Goal: Information Seeking & Learning: Find specific fact

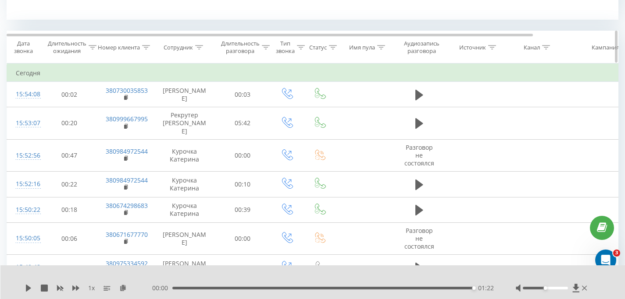
scroll to position [347, 0]
click at [197, 44] on div at bounding box center [199, 47] width 8 height 7
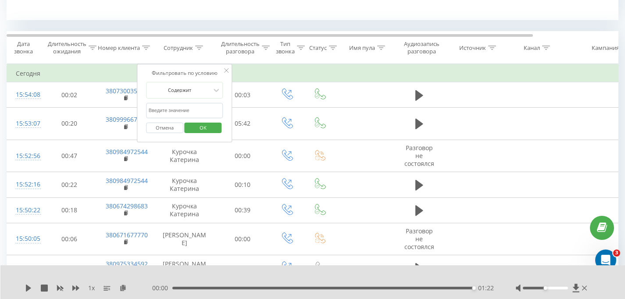
click at [184, 109] on input "text" at bounding box center [184, 110] width 77 height 15
type input "сікора"
click button "OK" at bounding box center [203, 128] width 37 height 11
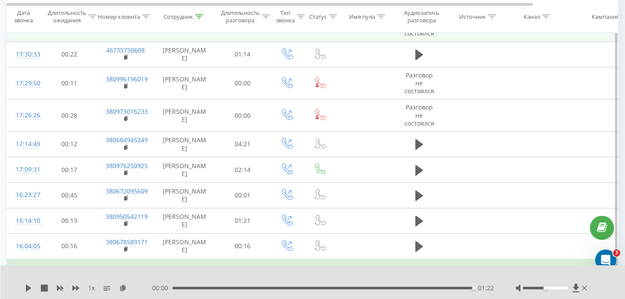
scroll to position [381, 0]
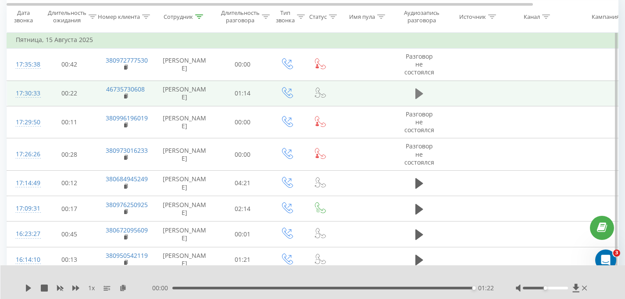
click at [416, 95] on icon at bounding box center [419, 94] width 8 height 11
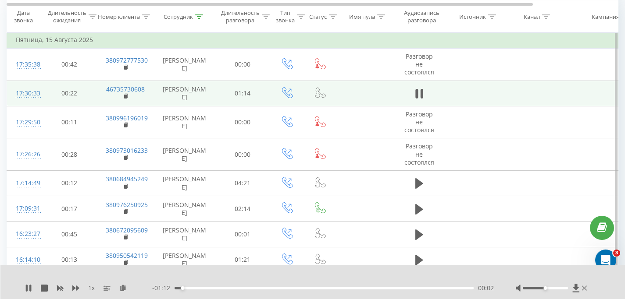
click at [543, 288] on div at bounding box center [545, 288] width 45 height 3
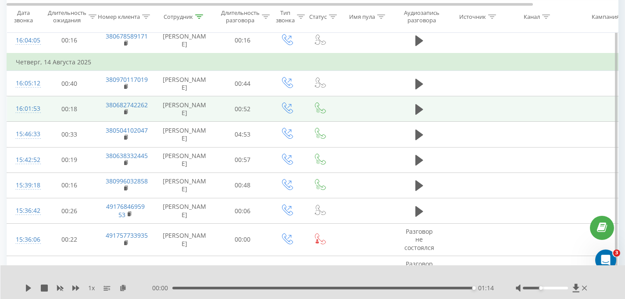
scroll to position [630, 0]
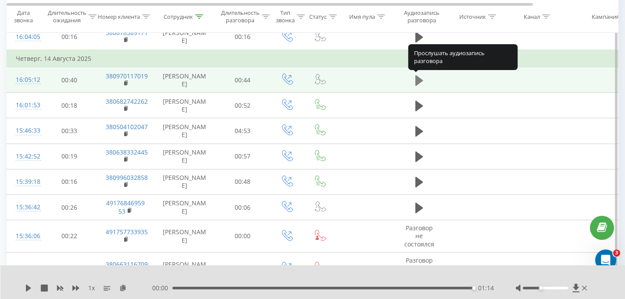
click at [420, 82] on icon at bounding box center [419, 80] width 8 height 11
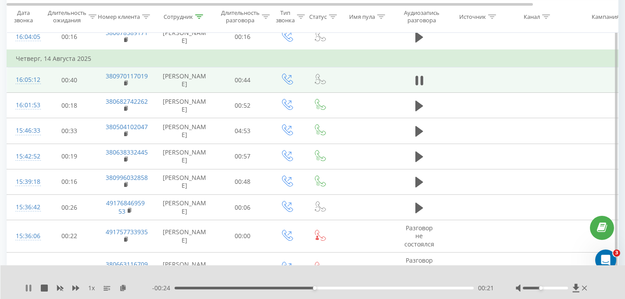
click at [28, 288] on icon at bounding box center [28, 288] width 7 height 7
click at [25, 289] on div "1 x - 00:24 00:21 00:21" at bounding box center [312, 283] width 625 height 34
click at [27, 289] on icon at bounding box center [28, 288] width 5 height 7
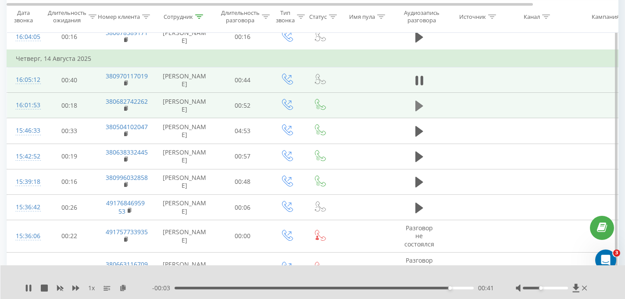
click at [416, 107] on icon at bounding box center [419, 106] width 8 height 11
click at [127, 109] on icon at bounding box center [126, 108] width 3 height 4
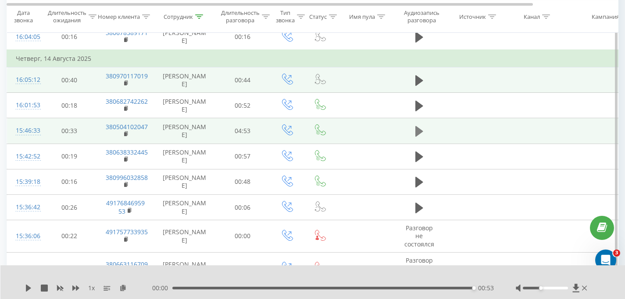
click at [417, 133] on icon at bounding box center [419, 131] width 8 height 11
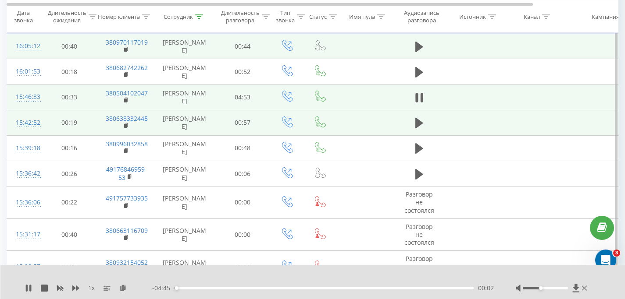
scroll to position [663, 0]
click at [414, 121] on button at bounding box center [419, 123] width 13 height 13
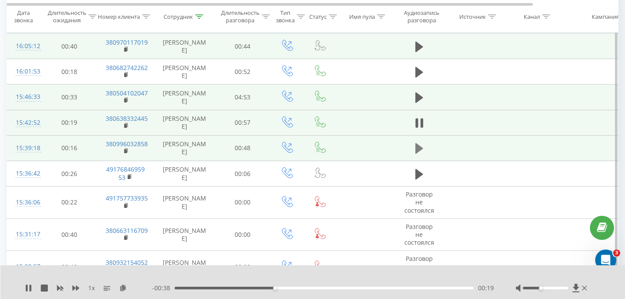
click at [416, 147] on icon at bounding box center [419, 148] width 8 height 11
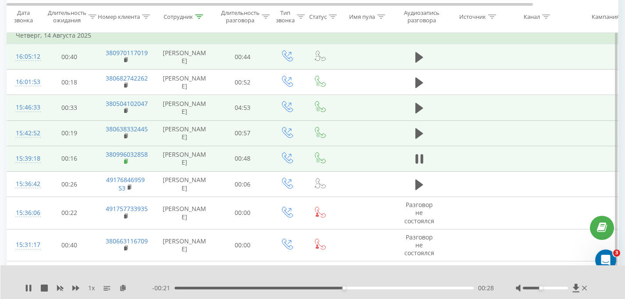
click at [125, 162] on rect at bounding box center [125, 162] width 3 height 4
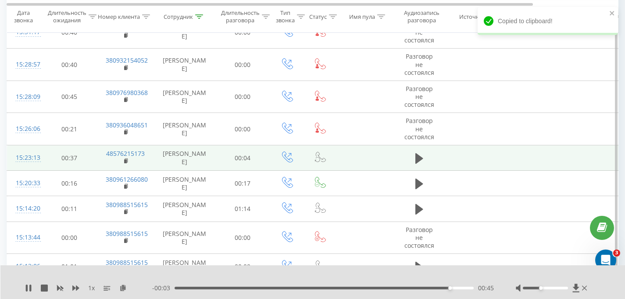
scroll to position [879, 0]
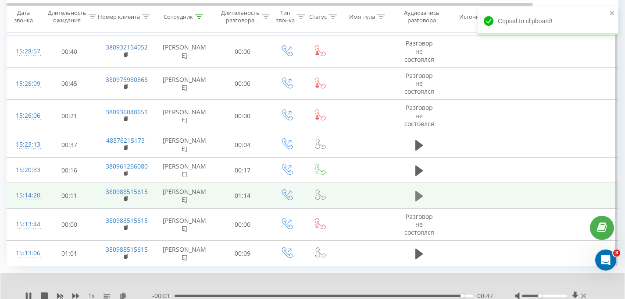
click at [415, 196] on icon at bounding box center [419, 196] width 8 height 12
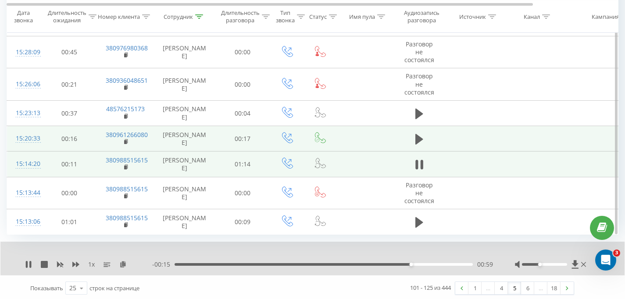
scroll to position [913, 0]
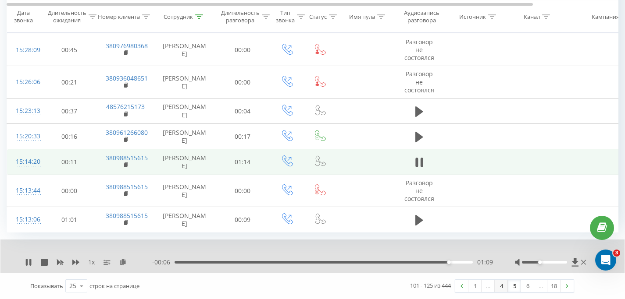
click at [501, 287] on link "4" at bounding box center [501, 286] width 13 height 12
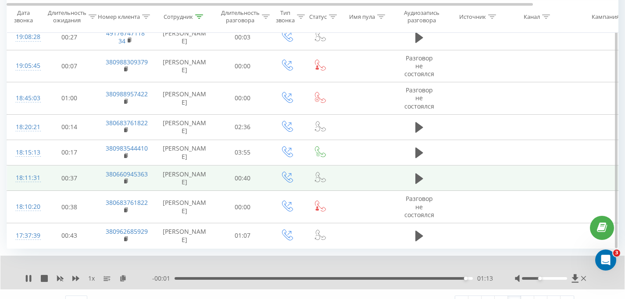
scroll to position [926, 0]
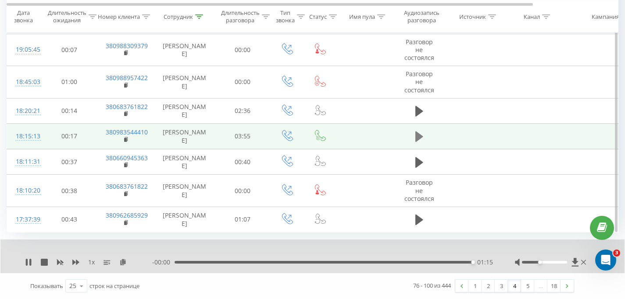
click at [419, 142] on icon at bounding box center [419, 137] width 8 height 12
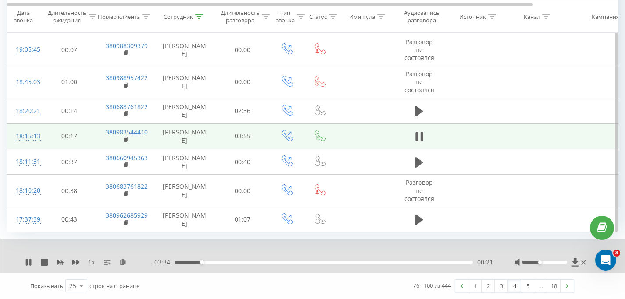
click at [547, 264] on div at bounding box center [551, 262] width 73 height 9
click at [548, 263] on div at bounding box center [544, 262] width 45 height 3
click at [125, 139] on rect at bounding box center [125, 140] width 3 height 4
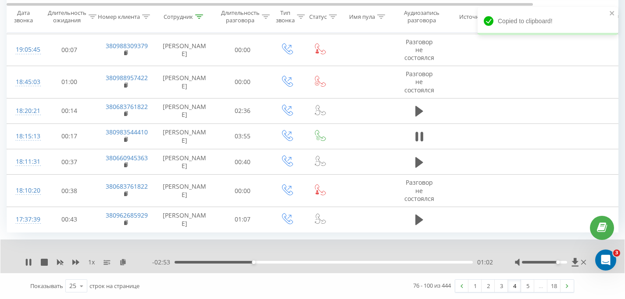
click at [558, 262] on div at bounding box center [544, 262] width 45 height 3
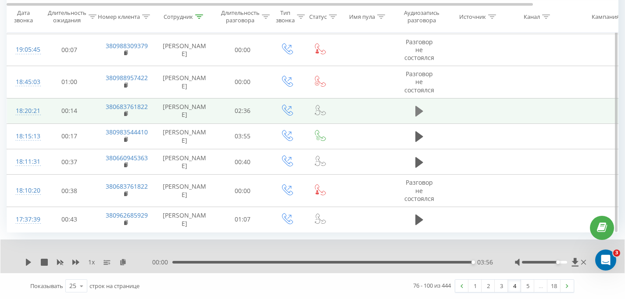
click at [417, 110] on icon at bounding box center [419, 111] width 8 height 11
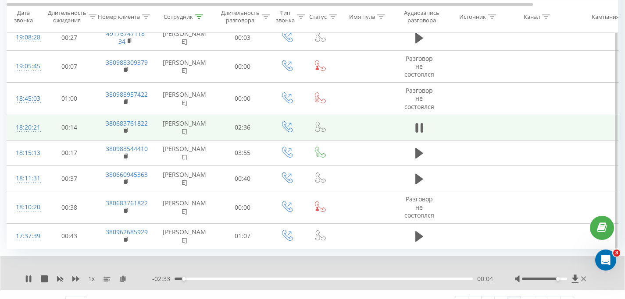
scroll to position [901, 0]
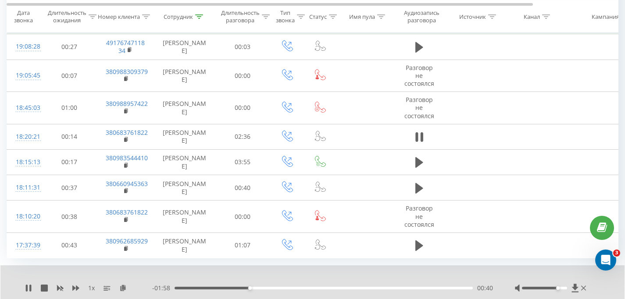
click at [205, 290] on div "- 01:58 00:40 00:40" at bounding box center [322, 288] width 341 height 9
click at [204, 289] on div "00:40" at bounding box center [323, 288] width 298 height 3
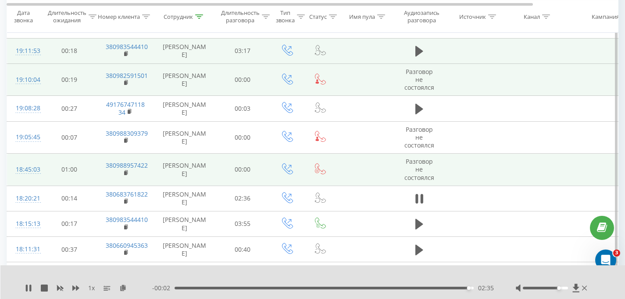
scroll to position [772, 0]
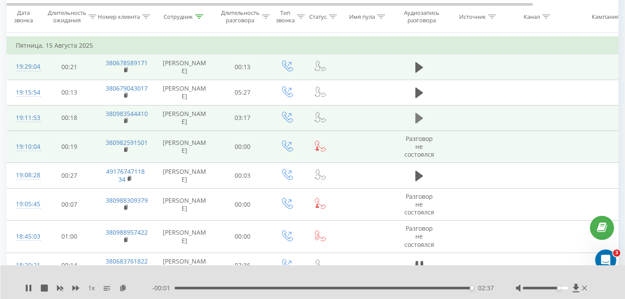
click at [416, 119] on icon at bounding box center [419, 118] width 8 height 11
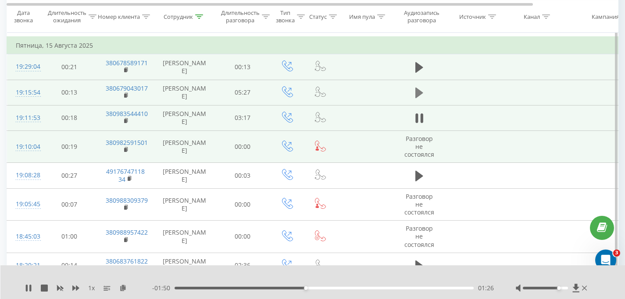
click at [417, 92] on icon at bounding box center [419, 93] width 8 height 11
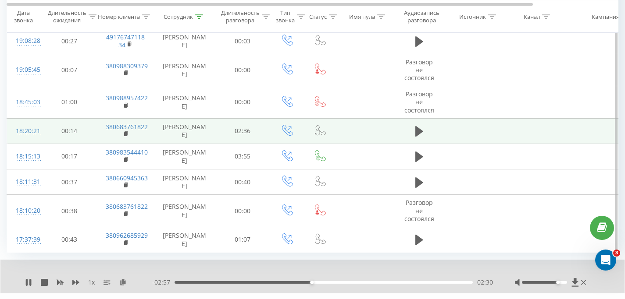
scroll to position [926, 0]
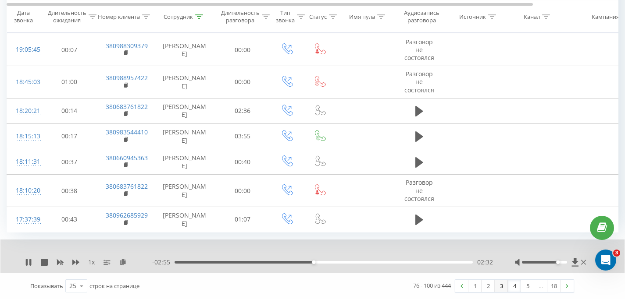
click at [499, 288] on link "3" at bounding box center [501, 286] width 13 height 12
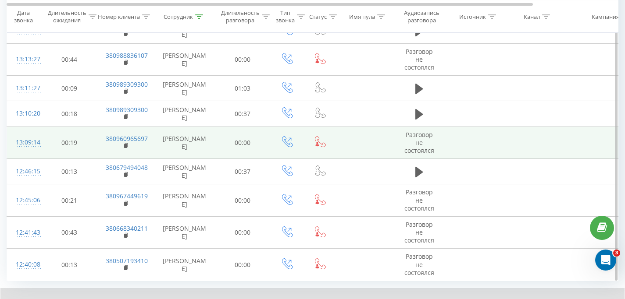
scroll to position [929, 0]
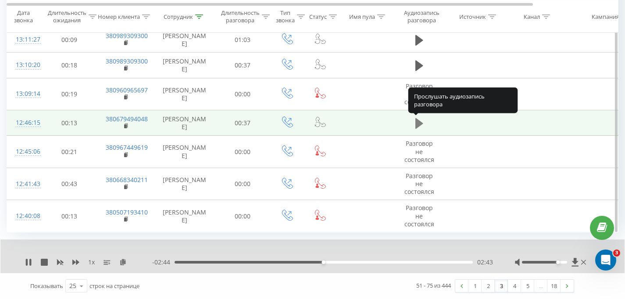
click at [418, 123] on icon at bounding box center [419, 123] width 8 height 11
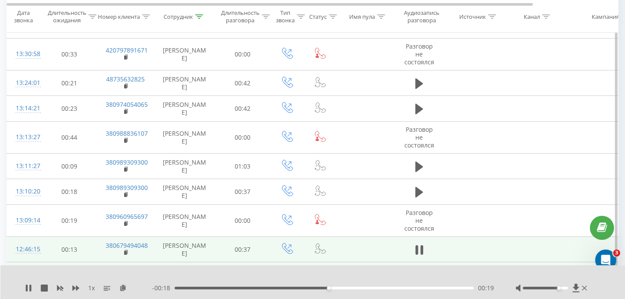
scroll to position [802, 0]
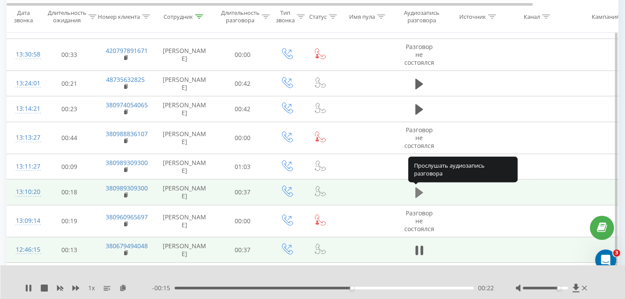
click at [421, 194] on icon at bounding box center [419, 193] width 8 height 11
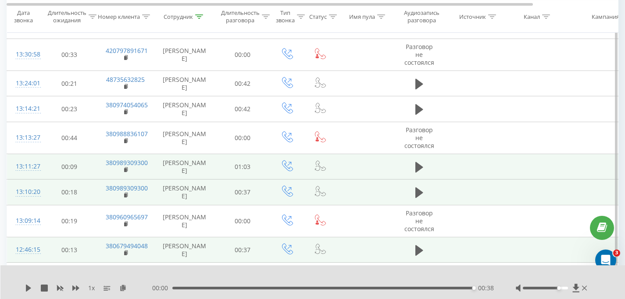
click at [410, 169] on td at bounding box center [419, 166] width 53 height 25
click at [417, 168] on icon at bounding box center [419, 167] width 8 height 11
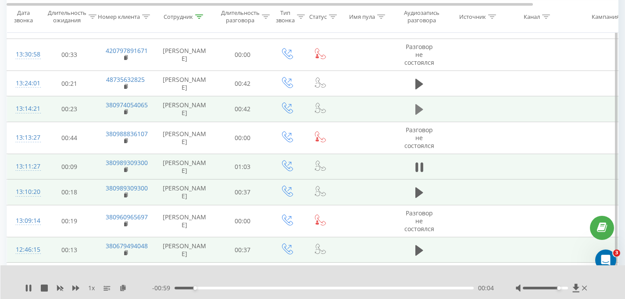
click at [417, 110] on icon at bounding box center [419, 109] width 8 height 11
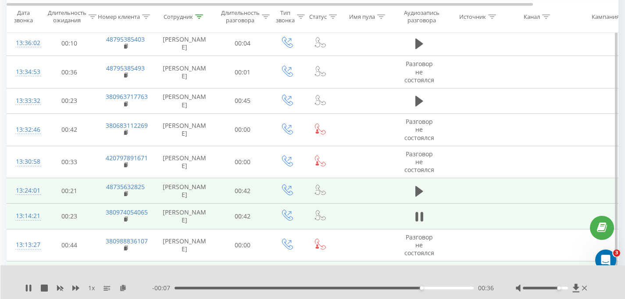
scroll to position [694, 0]
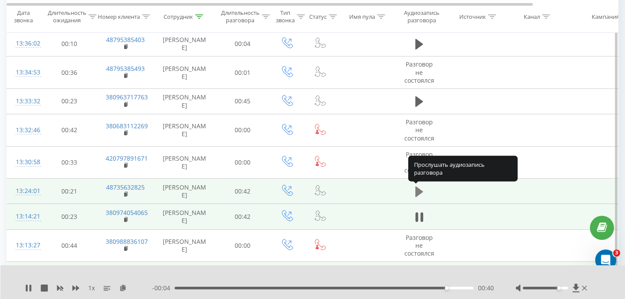
click at [419, 189] on icon at bounding box center [419, 192] width 8 height 11
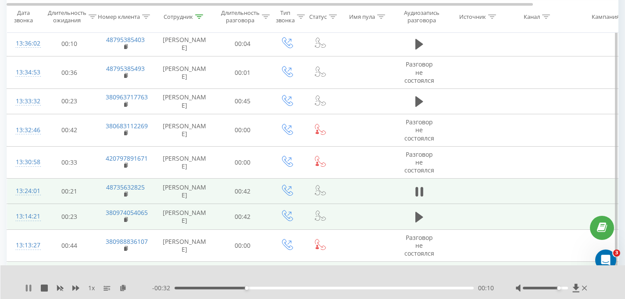
click at [30, 289] on icon at bounding box center [30, 288] width 2 height 7
drag, startPoint x: 192, startPoint y: 264, endPoint x: 314, endPoint y: 217, distance: 130.5
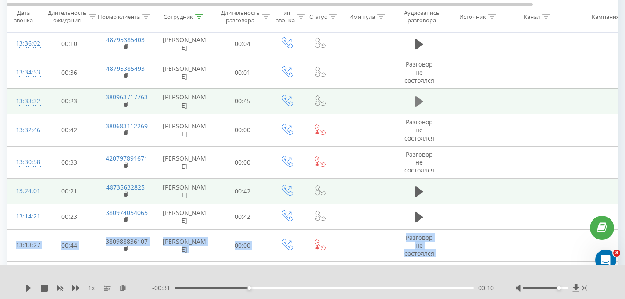
click at [424, 106] on button at bounding box center [419, 101] width 13 height 13
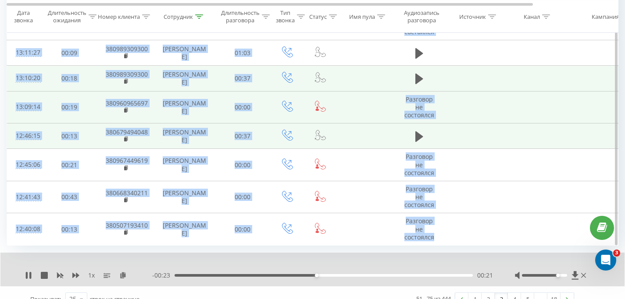
scroll to position [929, 0]
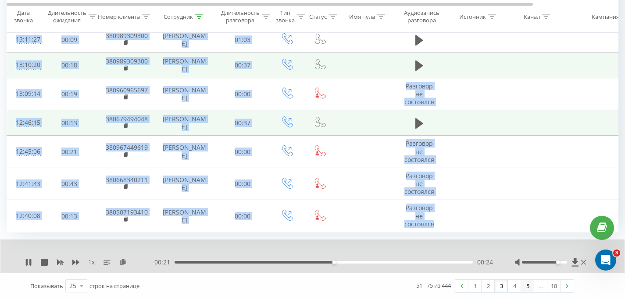
click at [529, 287] on link "5" at bounding box center [527, 286] width 13 height 12
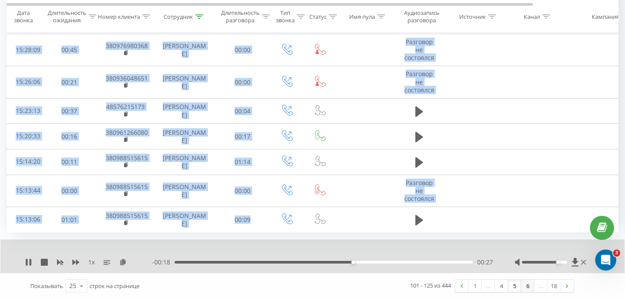
click at [529, 287] on link "6" at bounding box center [527, 286] width 13 height 12
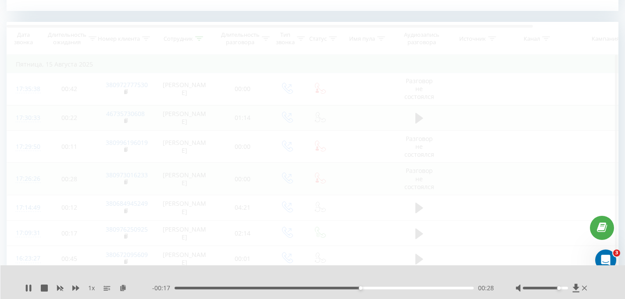
scroll to position [356, 0]
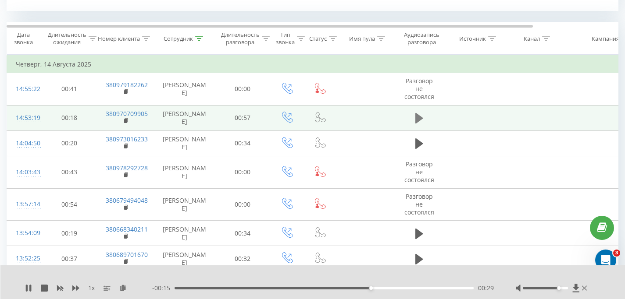
click at [421, 118] on icon at bounding box center [419, 118] width 8 height 11
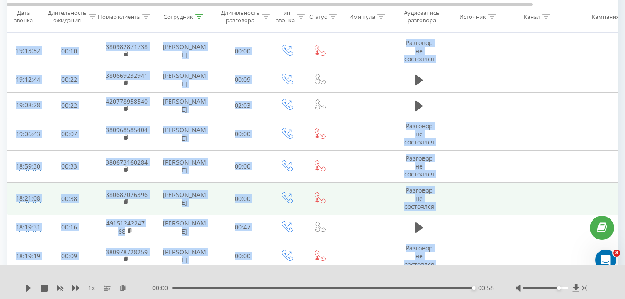
scroll to position [854, 0]
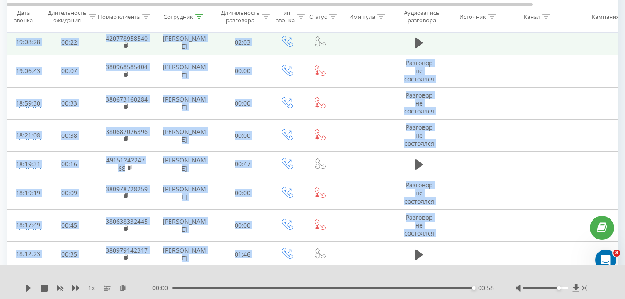
drag, startPoint x: 420, startPoint y: 44, endPoint x: 427, endPoint y: 54, distance: 12.4
click at [420, 44] on icon at bounding box center [419, 42] width 8 height 11
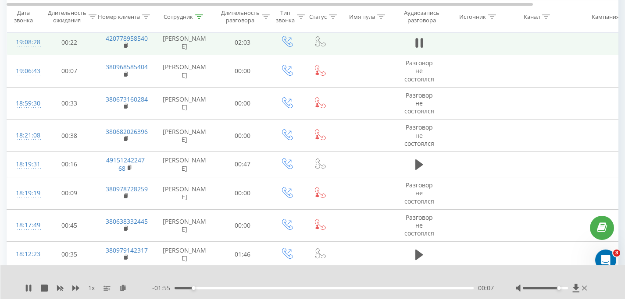
click at [523, 41] on td at bounding box center [534, 42] width 59 height 25
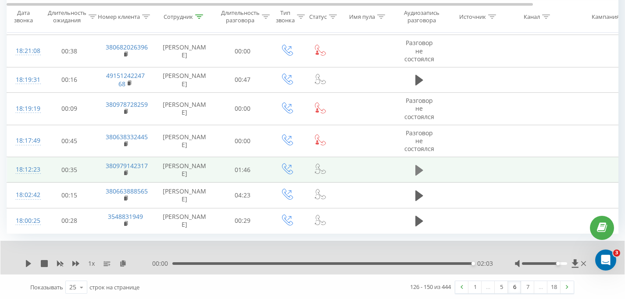
scroll to position [939, 0]
click at [421, 165] on icon at bounding box center [419, 170] width 8 height 12
click at [125, 174] on rect at bounding box center [125, 173] width 3 height 4
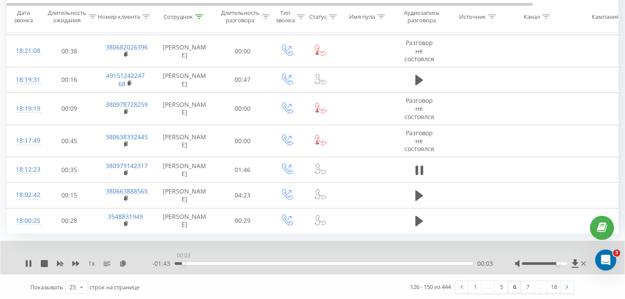
click at [183, 264] on div "00:03" at bounding box center [323, 264] width 298 height 3
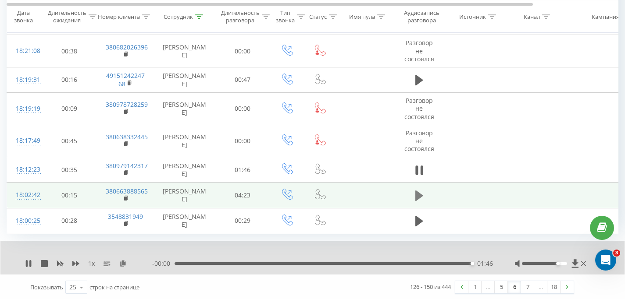
click at [418, 193] on icon at bounding box center [419, 196] width 8 height 11
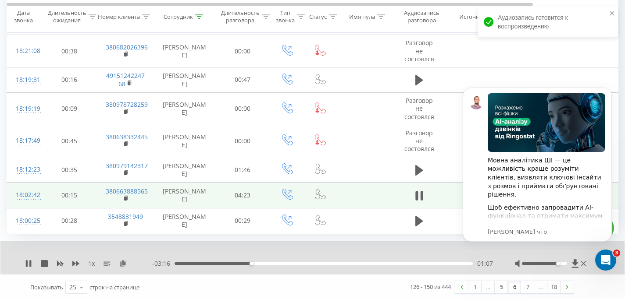
scroll to position [0, 0]
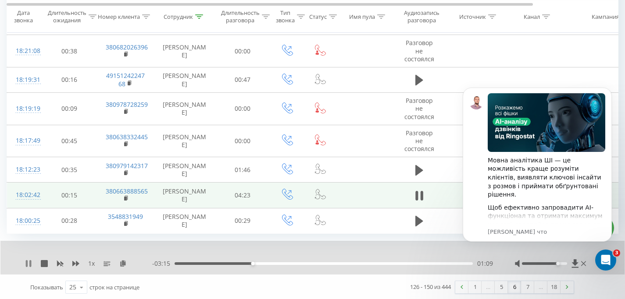
click at [26, 263] on icon at bounding box center [27, 263] width 2 height 7
drag, startPoint x: 610, startPoint y: 91, endPoint x: 1064, endPoint y: 165, distance: 459.9
click at [610, 91] on icon "Dismiss notification" at bounding box center [609, 90] width 5 height 5
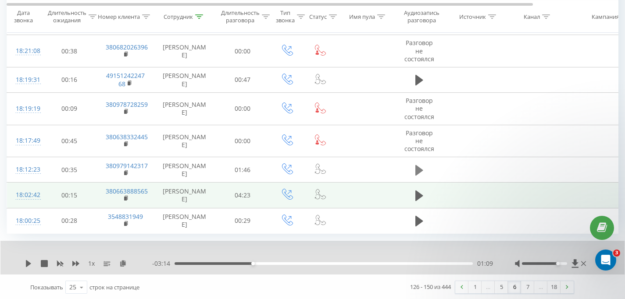
click at [422, 166] on icon at bounding box center [419, 170] width 8 height 12
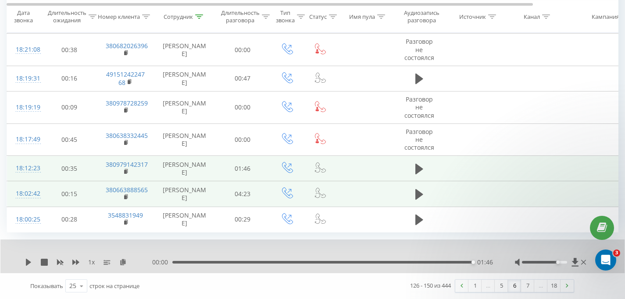
scroll to position [940, 0]
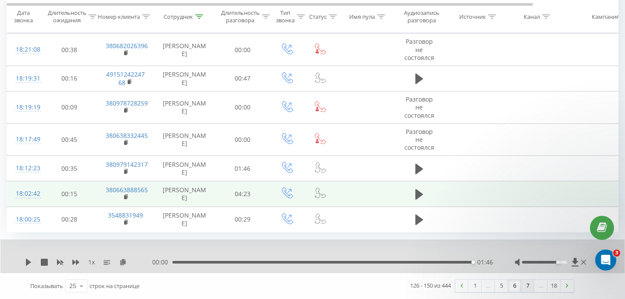
click at [527, 286] on link "7" at bounding box center [527, 286] width 13 height 12
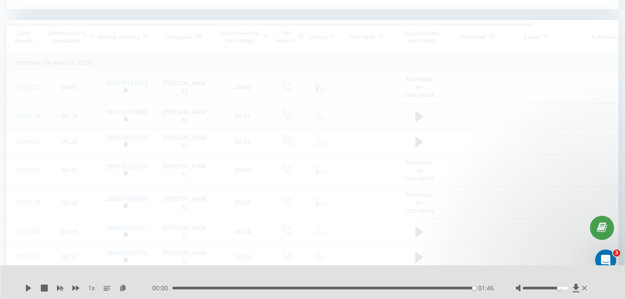
scroll to position [356, 0]
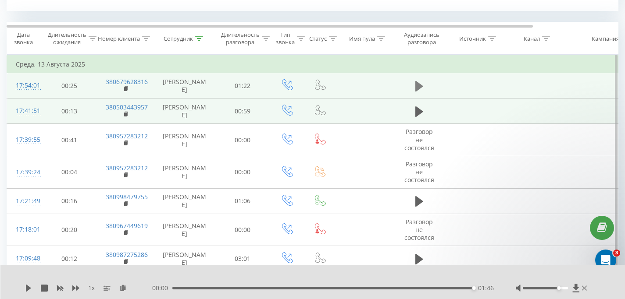
click at [414, 85] on button at bounding box center [419, 86] width 13 height 13
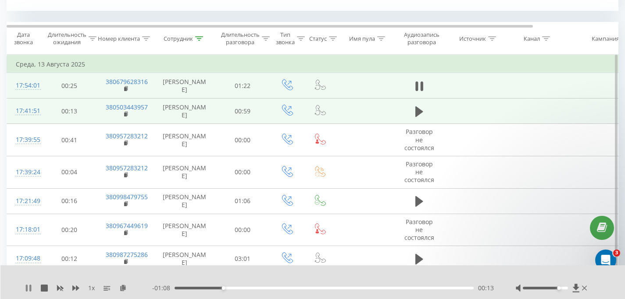
click at [29, 287] on icon at bounding box center [30, 288] width 2 height 7
click at [572, 17] on div "Все звонки Источники трафика График Экспорт .csv .xls .xlsx [DATE] - [DATE] Сбр…" at bounding box center [313, 245] width 612 height 1151
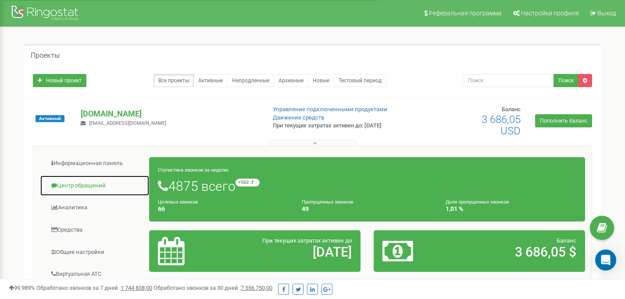
click at [60, 182] on link "Центр обращений" at bounding box center [95, 185] width 110 height 21
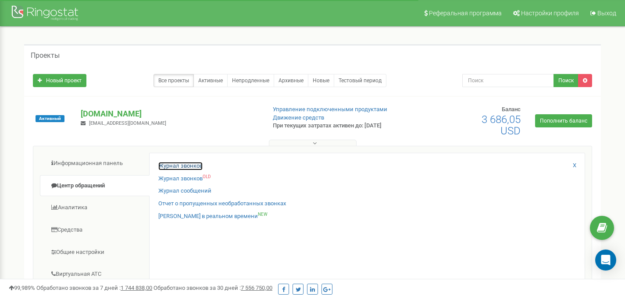
click at [184, 164] on link "Журнал звонков" at bounding box center [180, 166] width 44 height 8
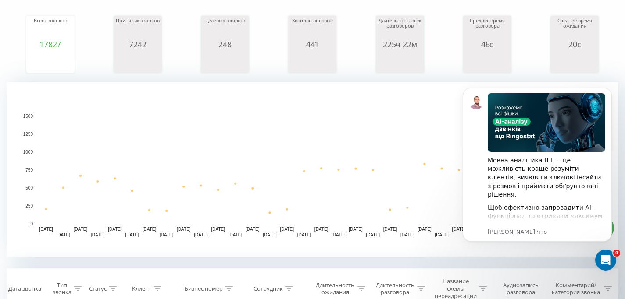
scroll to position [380, 0]
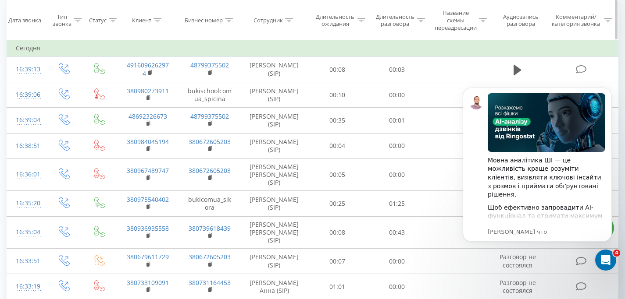
click at [155, 20] on icon at bounding box center [157, 20] width 8 height 4
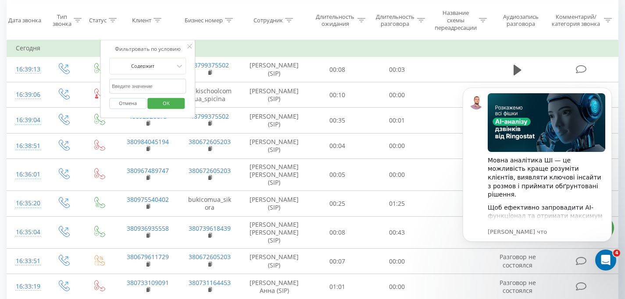
click at [133, 89] on input "text" at bounding box center [147, 86] width 77 height 15
paste input "0973883293"
type input "0973883293"
click button "OK" at bounding box center [166, 103] width 37 height 11
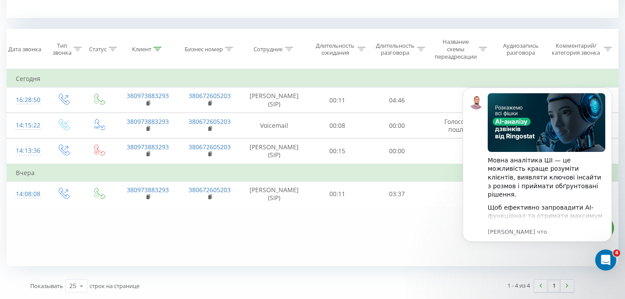
scroll to position [349, 0]
click at [605, 258] on icon "Открыть службу сообщений Intercom" at bounding box center [604, 259] width 6 height 7
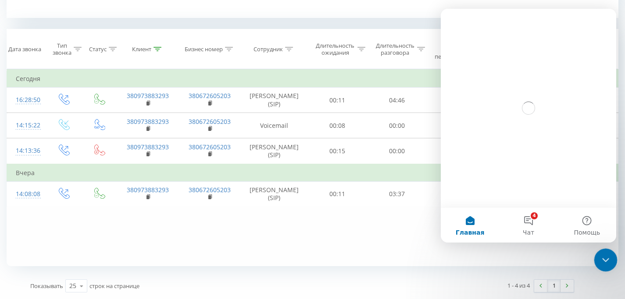
scroll to position [0, 0]
click at [605, 258] on icon "Закрыть службу сообщений Intercom" at bounding box center [604, 259] width 11 height 11
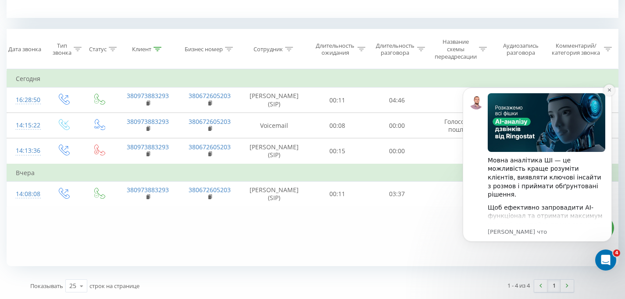
click at [609, 91] on icon "Dismiss notification" at bounding box center [609, 90] width 5 height 5
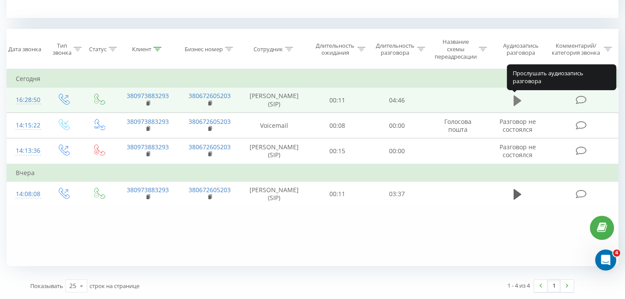
click at [514, 100] on icon at bounding box center [517, 100] width 8 height 11
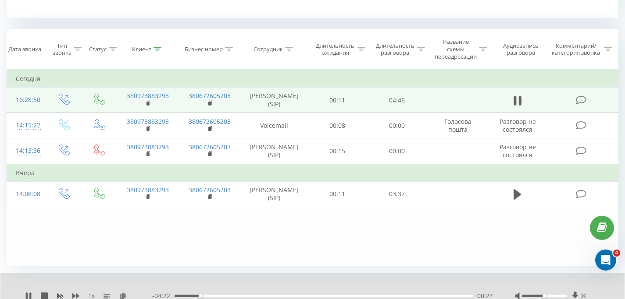
click at [548, 295] on div at bounding box center [544, 296] width 45 height 3
click at [552, 295] on div at bounding box center [544, 296] width 45 height 3
drag, startPoint x: 557, startPoint y: 295, endPoint x: 570, endPoint y: 296, distance: 13.2
click at [570, 296] on div at bounding box center [551, 296] width 73 height 9
